Goal: Task Accomplishment & Management: Complete application form

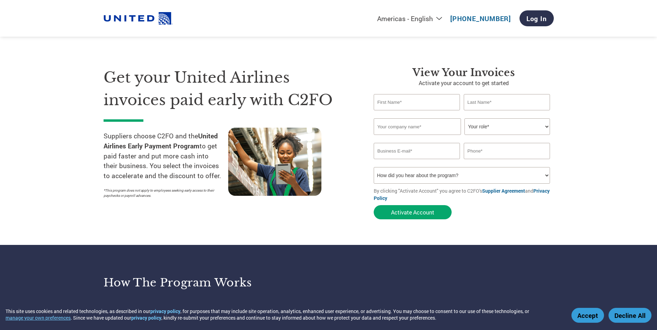
click at [421, 102] on input "text" at bounding box center [417, 102] width 87 height 16
type input "[PERSON_NAME]"
type input "[PERSON_NAME] Aviation"
type input "3096976300"
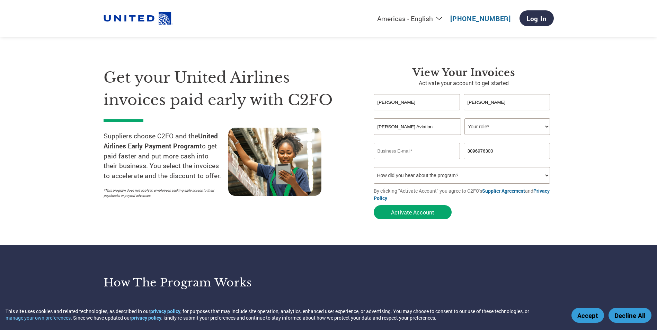
click at [548, 127] on select "Your role* CFO Controller Credit Manager Finance Director Treasurer CEO Preside…" at bounding box center [507, 126] width 86 height 17
select select "OFFICE_MANAGER"
click at [464, 118] on select "Your role* CFO Controller Credit Manager Finance Director Treasurer CEO Preside…" at bounding box center [507, 126] width 86 height 17
click at [417, 153] on input "email" at bounding box center [417, 151] width 87 height 16
type input "[PERSON_NAME][EMAIL_ADDRESS][DOMAIN_NAME]"
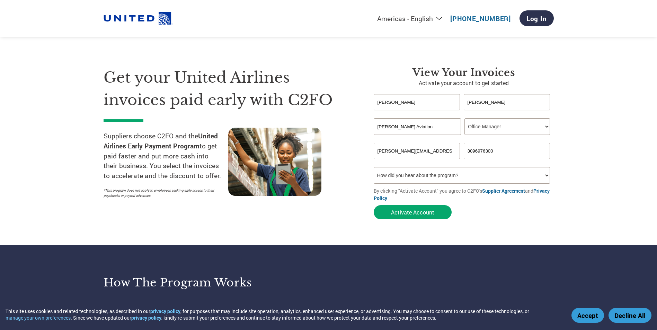
click at [546, 176] on select "How did you hear about the program? Received a letter Email Social Media Online…" at bounding box center [462, 175] width 177 height 17
select select "Email"
click at [374, 167] on select "How did you hear about the program? Received a letter Email Social Media Online…" at bounding box center [462, 175] width 177 height 17
click at [417, 215] on button "Activate Account" at bounding box center [413, 212] width 78 height 14
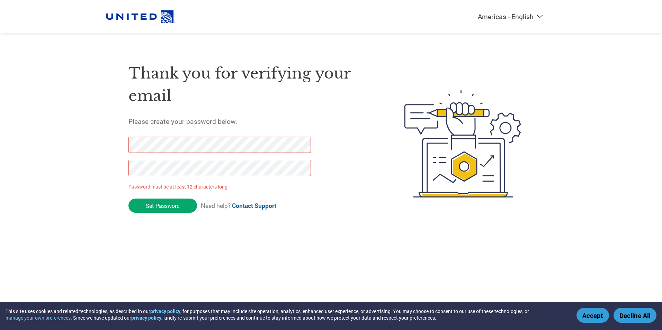
click at [45, 155] on div "Americas - English Américas - Español [GEOGRAPHIC_DATA] - Português Amériques -…" at bounding box center [331, 116] width 662 height 233
click at [169, 203] on input "Set Password" at bounding box center [162, 206] width 69 height 14
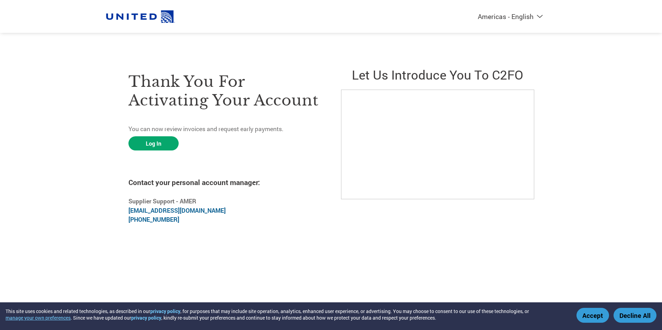
click at [641, 321] on button "Decline All" at bounding box center [635, 315] width 43 height 15
